Goal: Find specific page/section: Find specific page/section

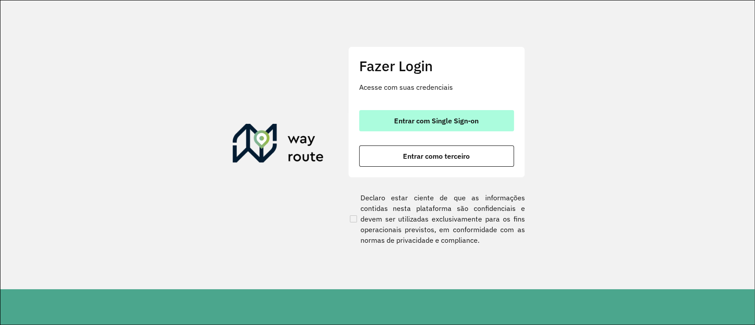
click at [447, 124] on span "Entrar com Single Sign-on" at bounding box center [436, 120] width 84 height 7
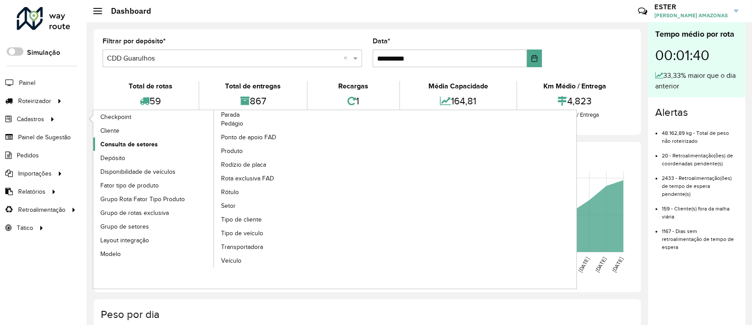
click at [123, 138] on link "Consulta de setores" at bounding box center [153, 144] width 121 height 13
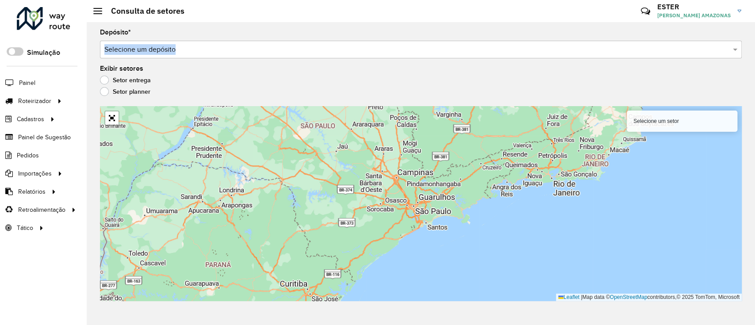
drag, startPoint x: 188, startPoint y: 31, endPoint x: 196, endPoint y: 49, distance: 19.2
click at [196, 49] on div "Depósito * Selecione um depósito" at bounding box center [421, 43] width 642 height 29
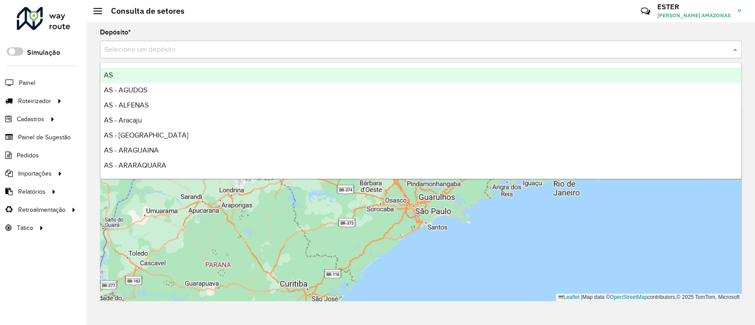
click at [196, 49] on input "text" at bounding box center [411, 50] width 615 height 11
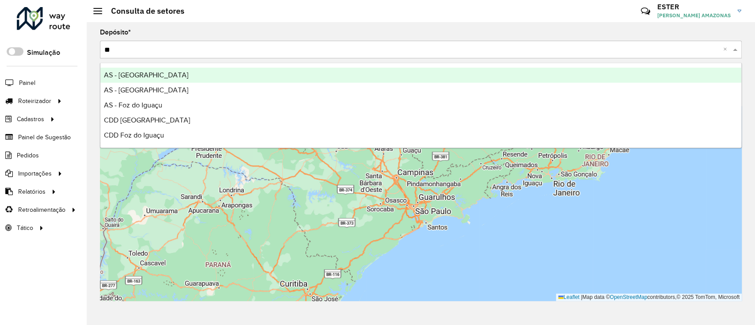
type input "***"
